Goal: Information Seeking & Learning: Learn about a topic

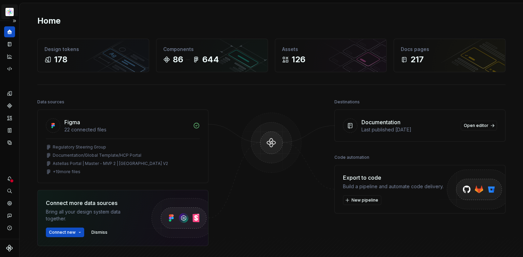
click at [10, 11] on html "Astellas Pro S Design system data Home Design tokens 178 Components 86 644 Asse…" at bounding box center [261, 128] width 523 height 257
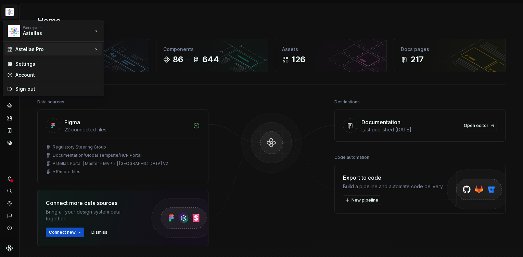
click at [93, 49] on icon at bounding box center [96, 49] width 7 height 7
click at [96, 30] on icon at bounding box center [96, 31] width 7 height 7
drag, startPoint x: 45, startPoint y: 7, endPoint x: 40, endPoint y: 10, distance: 5.7
click at [44, 6] on html "Astellas Pro S Design system data Home Design tokens 178 Components 86 644 Asse…" at bounding box center [261, 128] width 523 height 257
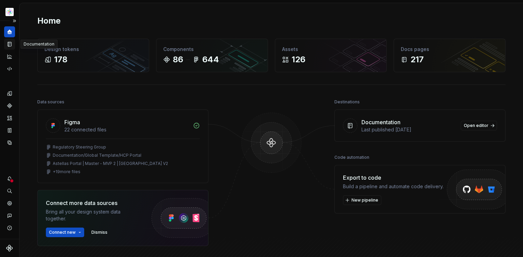
click at [9, 43] on icon "Documentation" at bounding box center [9, 44] width 6 height 6
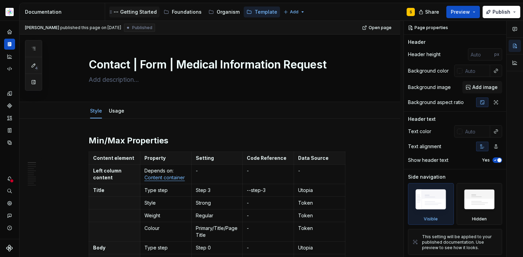
click at [140, 12] on div "Getting Started" at bounding box center [138, 12] width 37 height 7
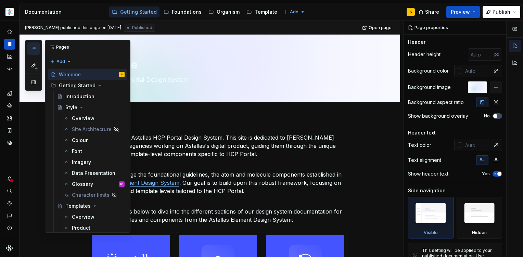
click at [34, 50] on icon "button" at bounding box center [33, 48] width 5 height 5
click at [75, 97] on div "Introduction" at bounding box center [79, 96] width 29 height 7
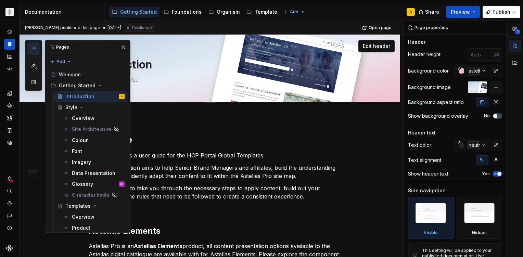
click at [119, 46] on button "button" at bounding box center [123, 47] width 10 height 10
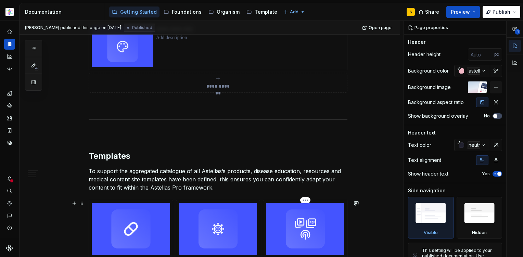
scroll to position [425, 0]
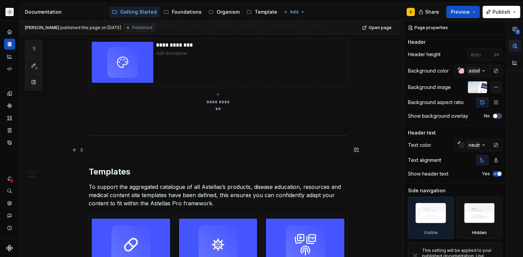
click at [142, 152] on p at bounding box center [218, 150] width 259 height 8
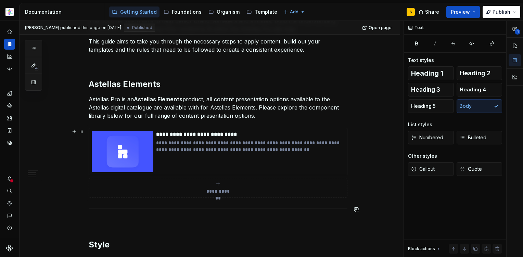
scroll to position [146, 0]
click at [266, 115] on p "Astellas Pro is an Astellas Elements product, all content presentation options …" at bounding box center [218, 107] width 259 height 25
type textarea "*"
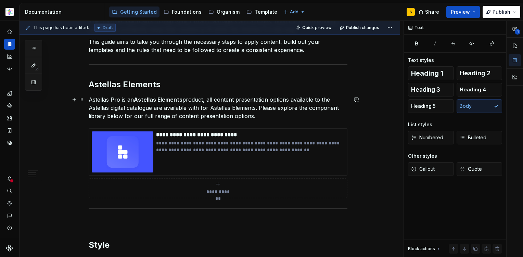
click at [261, 116] on p "Astellas Pro is an Astellas Elements product, all content presentation options …" at bounding box center [218, 107] width 259 height 25
click at [132, 100] on p "Astellas Pro is an Astellas Elements product, all content presentation options …" at bounding box center [218, 107] width 259 height 25
click at [340, 100] on p "Astellas Pro is an Astellas Elements product, all content presentation options …" at bounding box center [218, 107] width 259 height 25
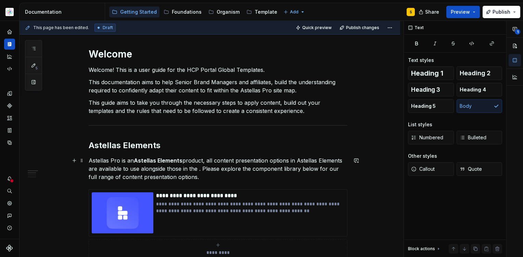
scroll to position [94, 0]
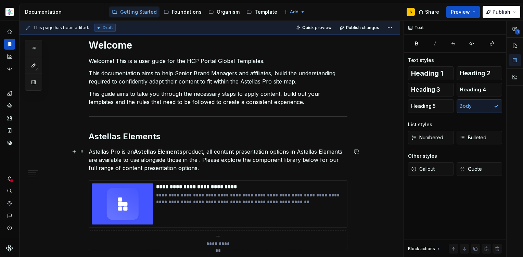
click at [200, 159] on p "Astellas Pro is an Astellas Elements product, all content presentation options …" at bounding box center [218, 159] width 259 height 25
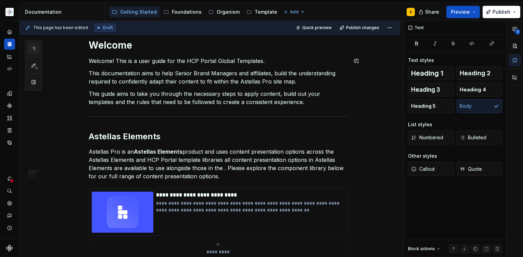
click at [32, 50] on button "button" at bounding box center [33, 48] width 12 height 12
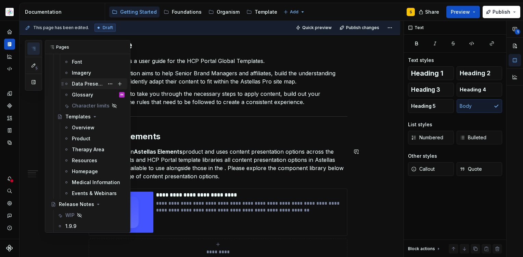
scroll to position [109, 0]
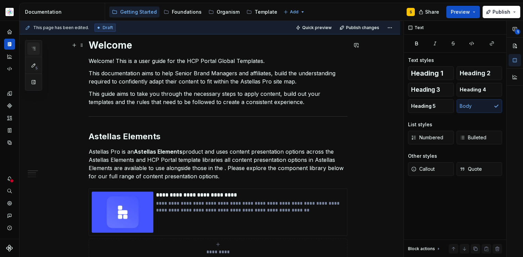
click at [35, 50] on icon "button" at bounding box center [33, 48] width 3 height 3
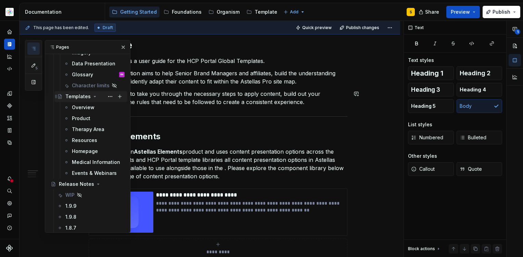
scroll to position [0, 0]
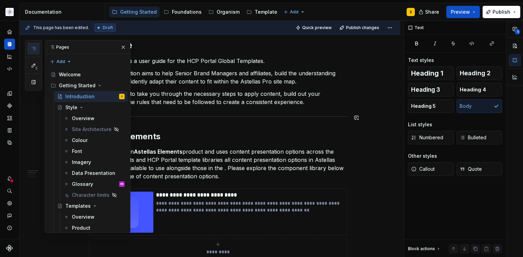
click at [0, 0] on button "Page tree" at bounding box center [0, 0] width 0 height 0
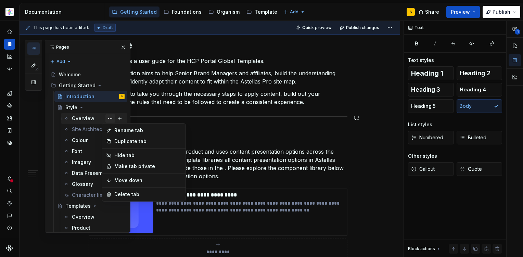
click at [106, 118] on div "5 Pages Add Accessibility guide for tree Page tree. Navigate the tree with the …" at bounding box center [77, 136] width 105 height 193
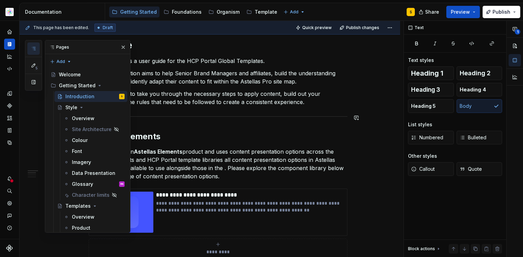
click at [0, 0] on button "Page tree" at bounding box center [0, 0] width 0 height 0
click at [104, 120] on div "5 Pages Add Accessibility guide for tree Page tree. Navigate the tree with the …" at bounding box center [77, 136] width 105 height 193
click at [167, 45] on h1 "Welcome" at bounding box center [218, 45] width 259 height 12
click at [119, 46] on button "button" at bounding box center [123, 47] width 10 height 10
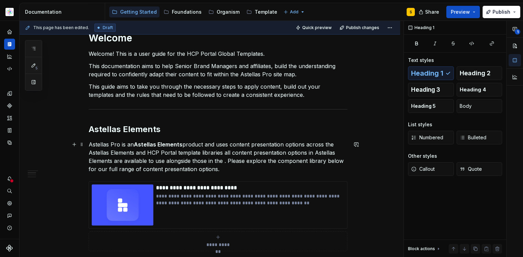
scroll to position [134, 0]
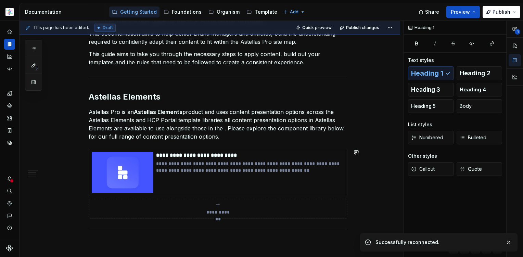
type textarea "*"
